Goal: Information Seeking & Learning: Learn about a topic

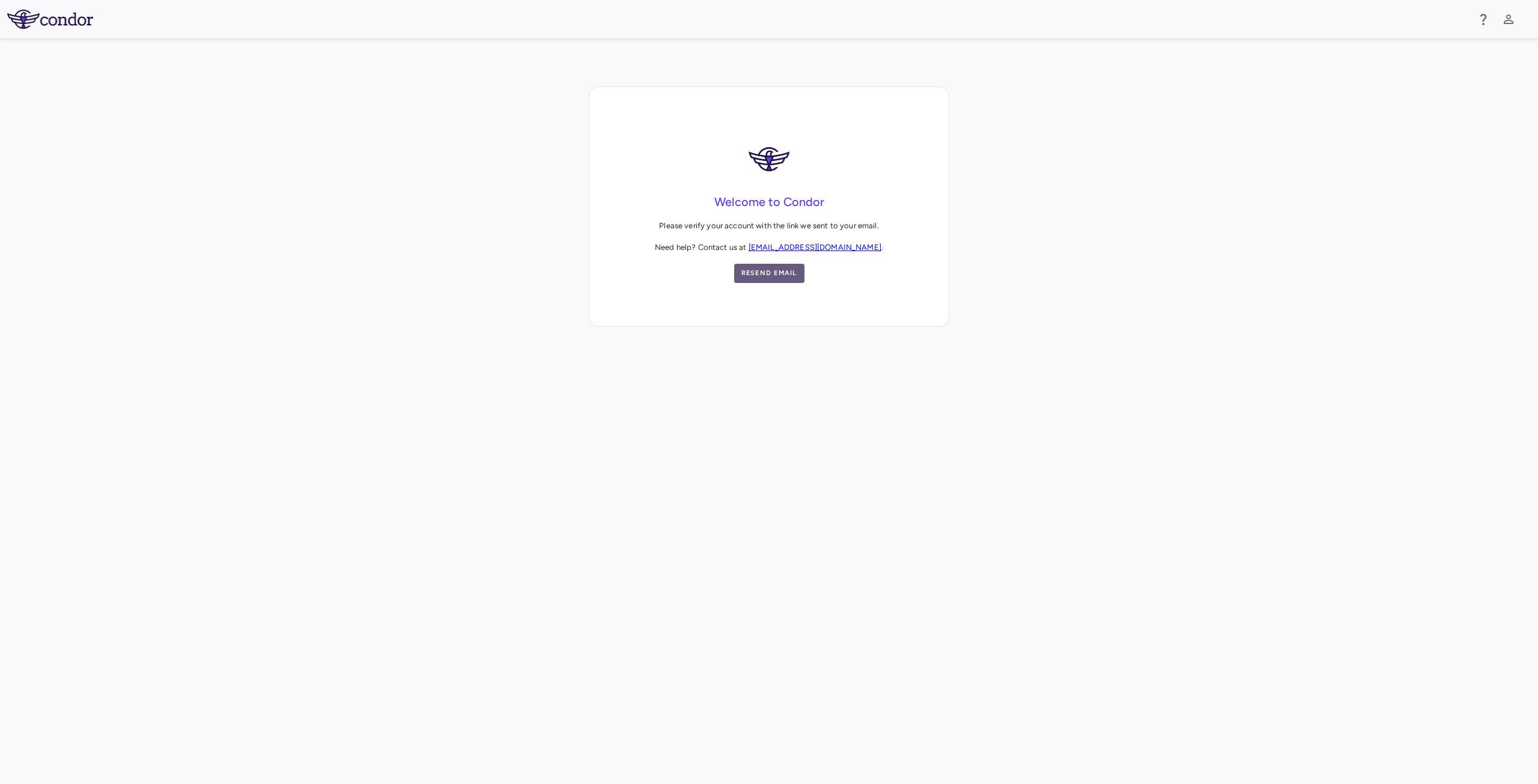
click at [773, 274] on button "Resend Email" at bounding box center [769, 273] width 70 height 19
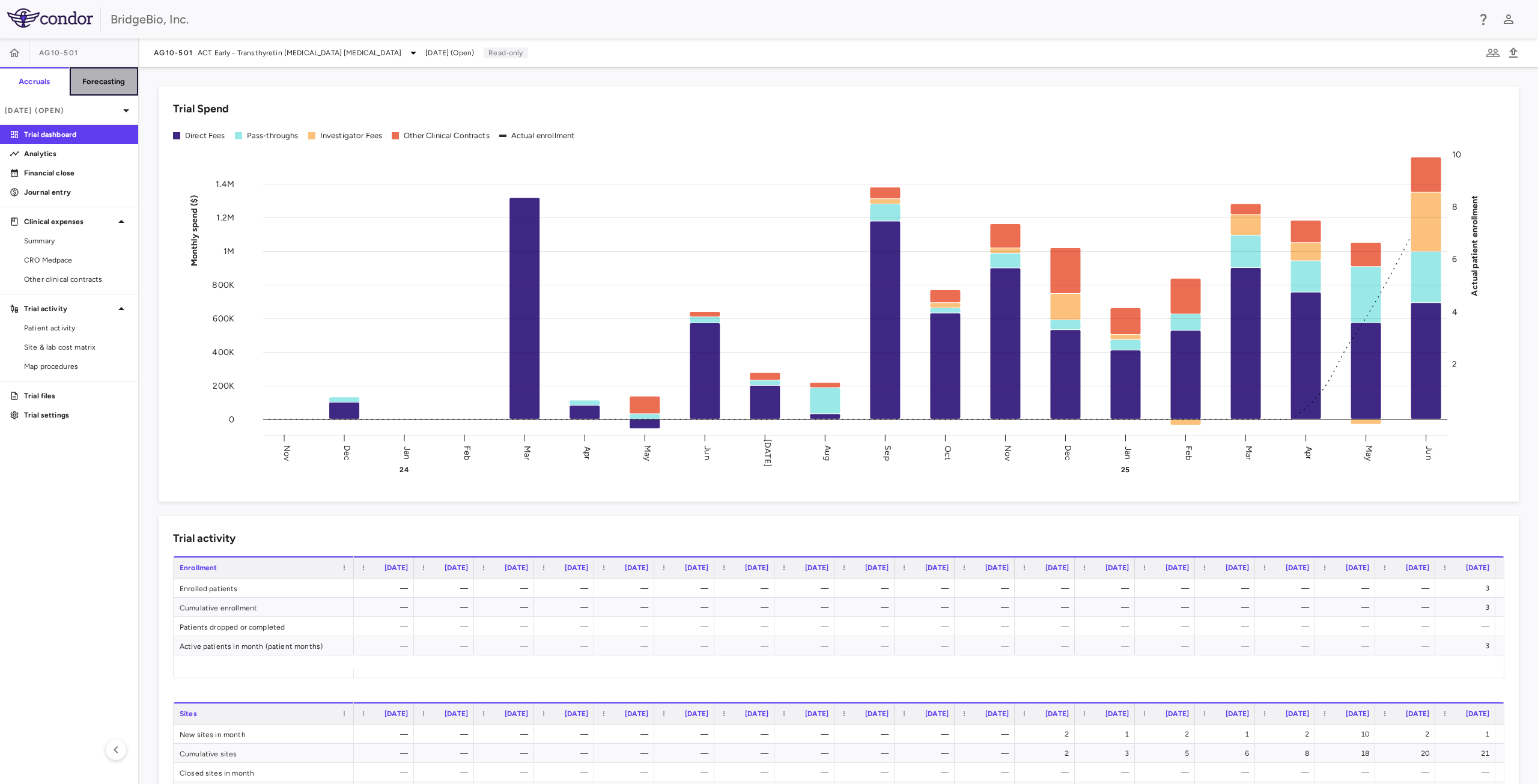
click at [95, 84] on h6 "Forecasting" at bounding box center [105, 82] width 44 height 11
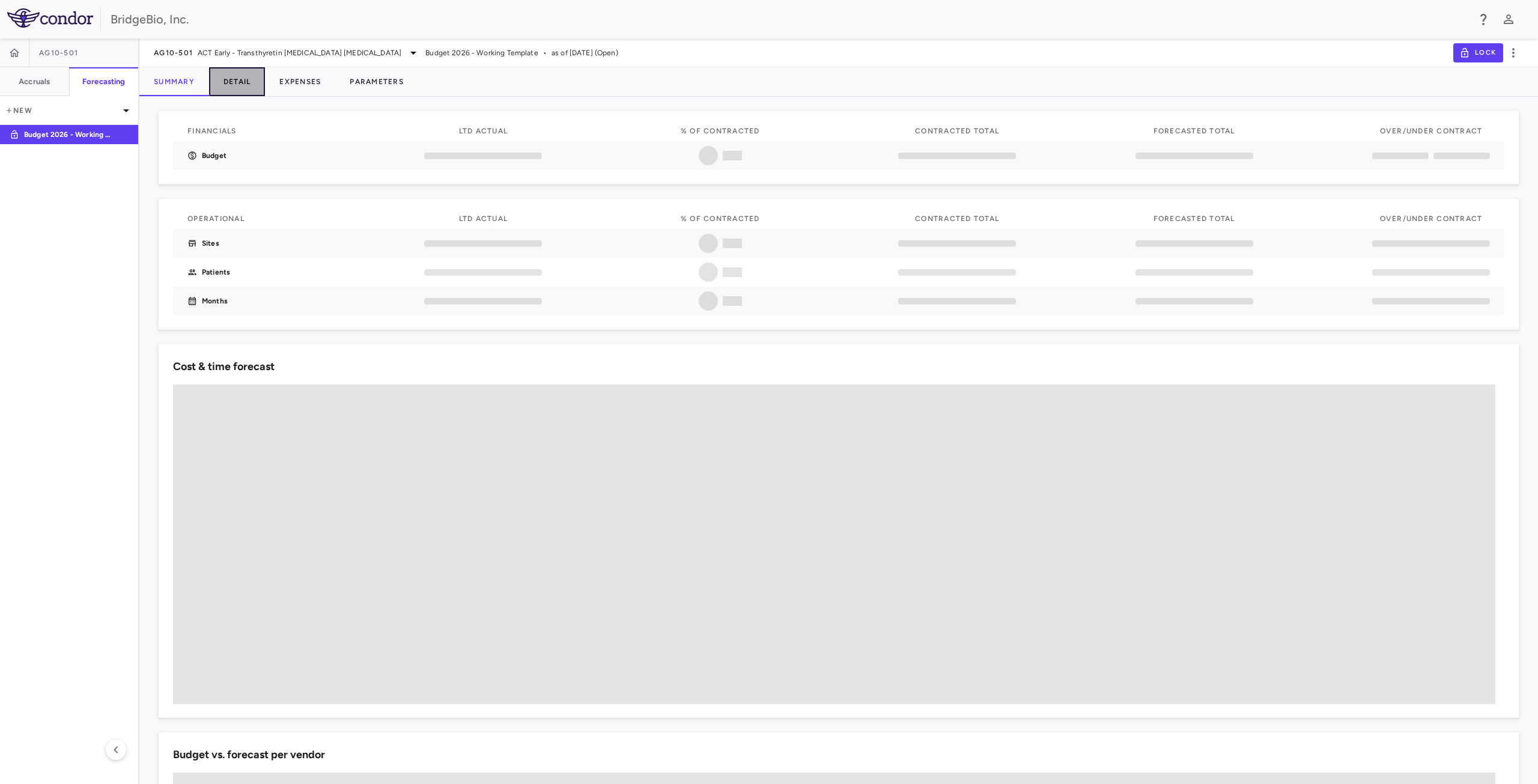
click at [235, 83] on button "Detail" at bounding box center [237, 82] width 56 height 29
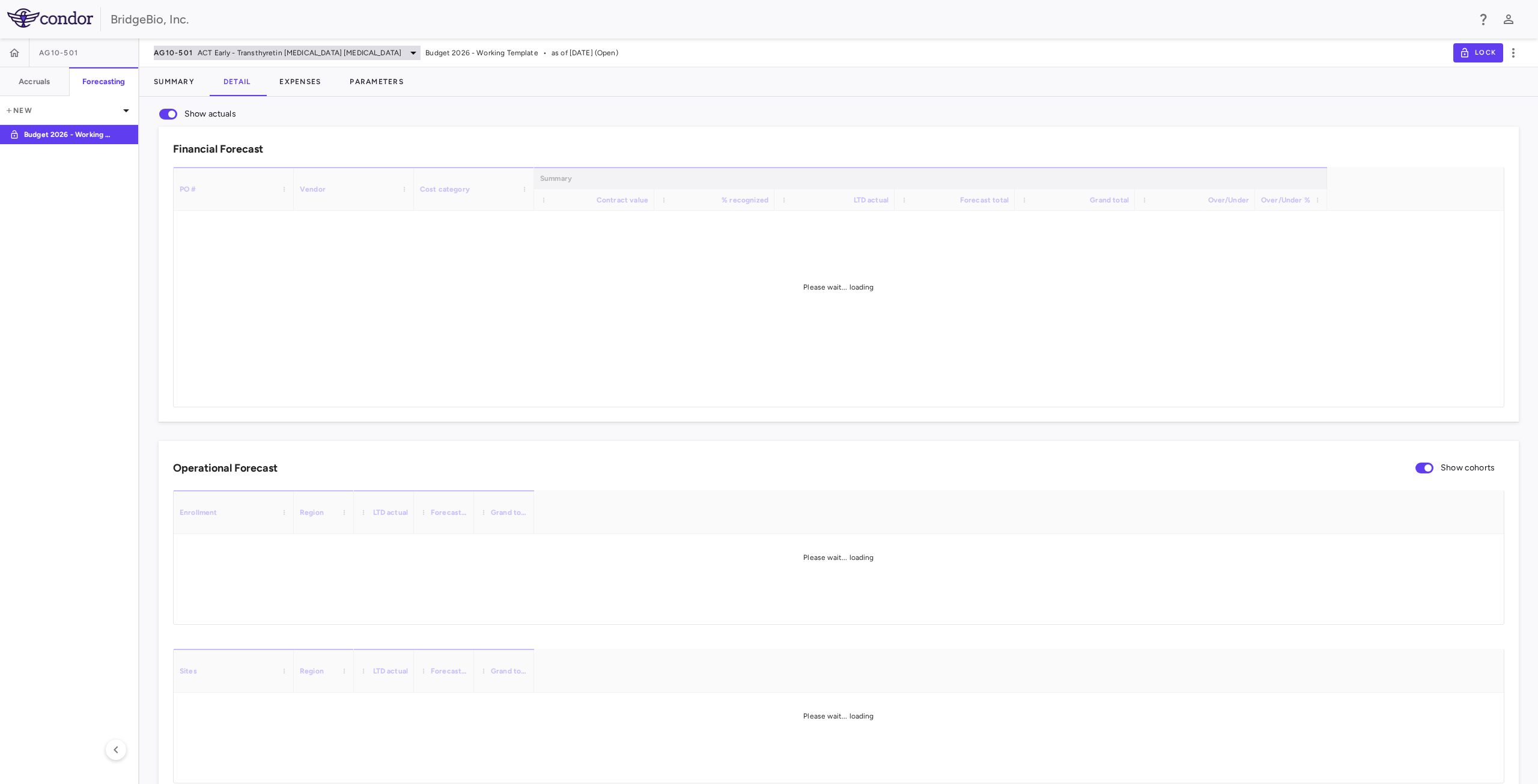
click at [406, 54] on icon at bounding box center [414, 53] width 15 height 15
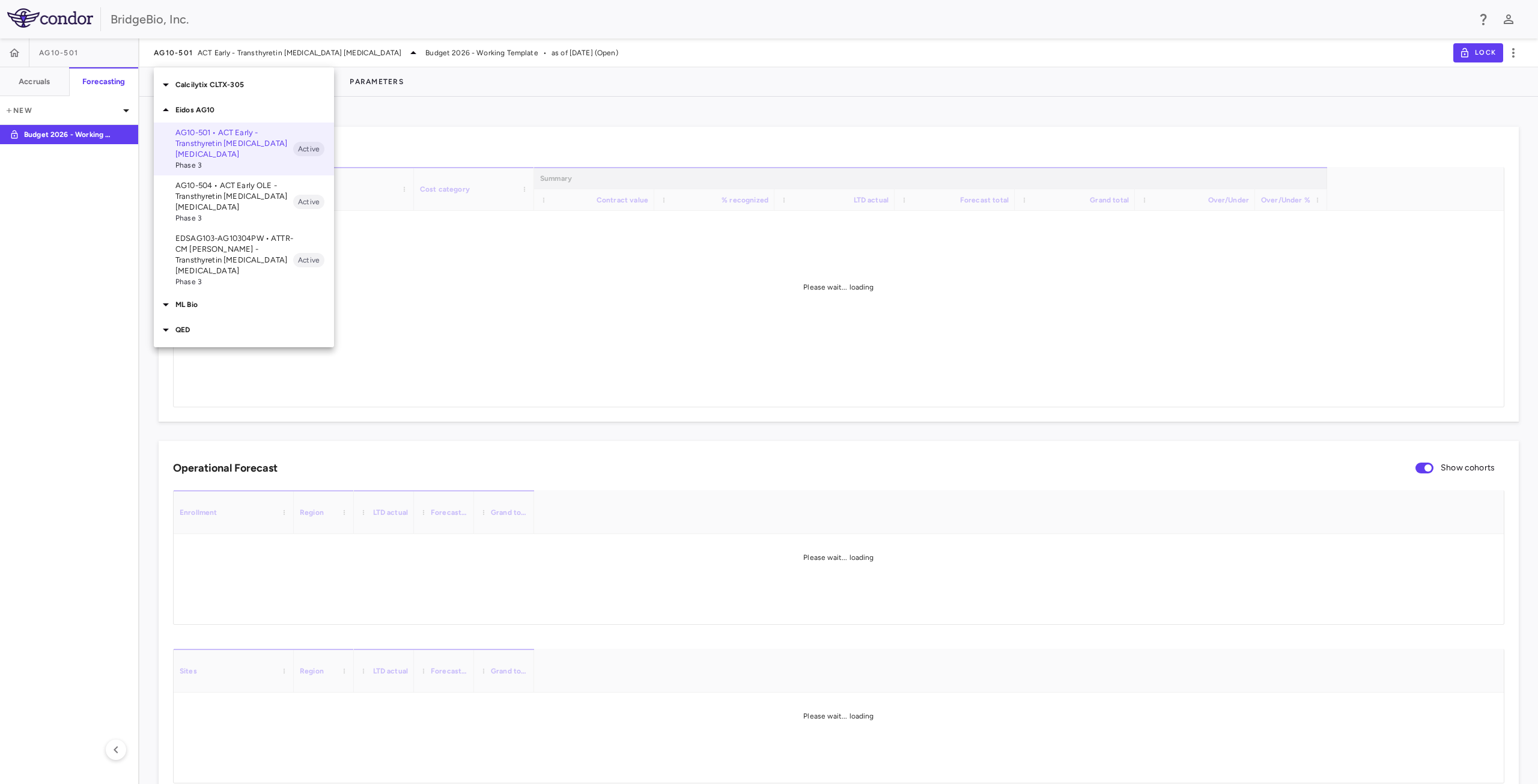
click at [159, 323] on icon at bounding box center [166, 330] width 15 height 15
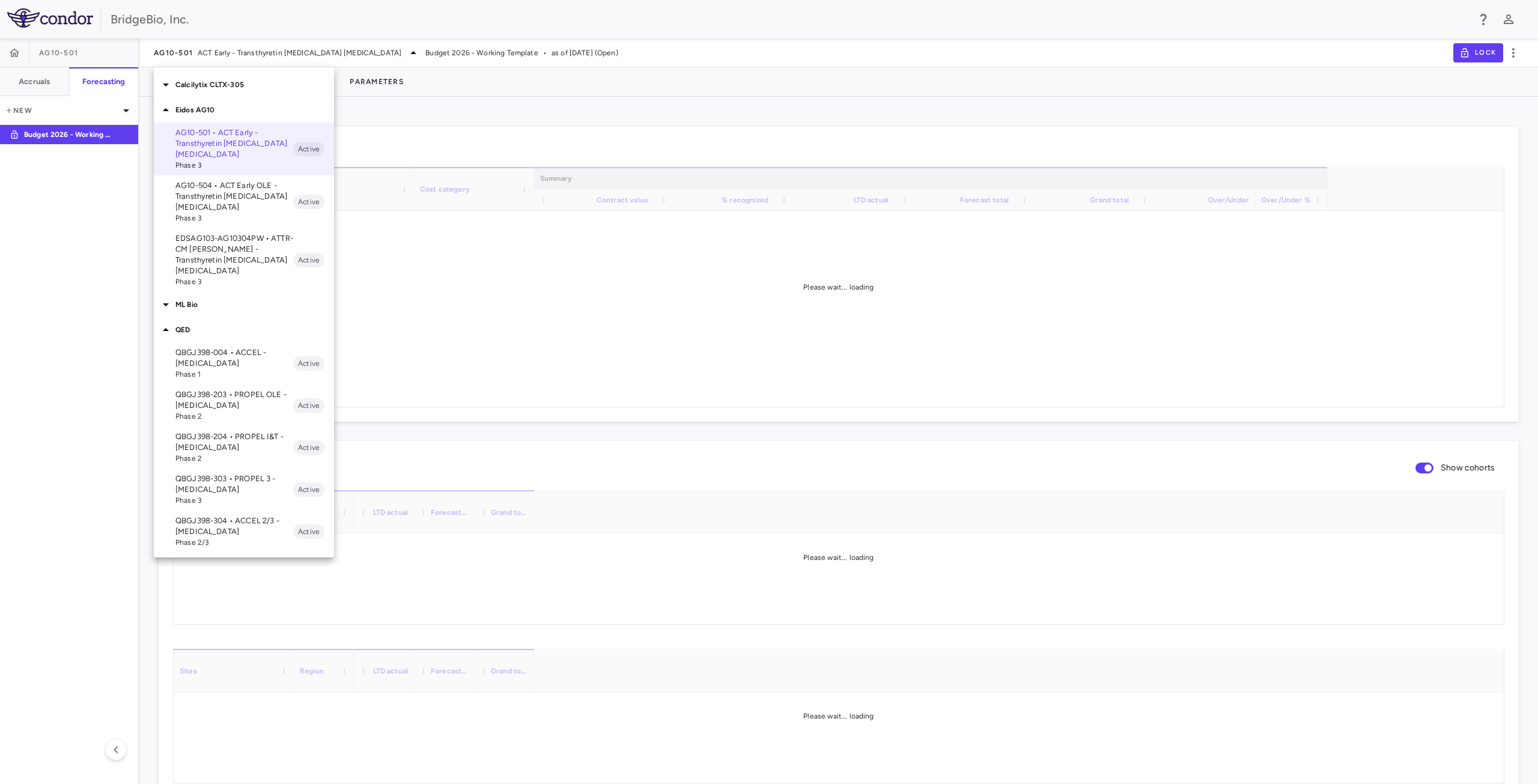
click at [217, 348] on p "QBGJ398-004 • ACCEL - Hypochondroplasia" at bounding box center [235, 358] width 118 height 22
